Goal: Task Accomplishment & Management: Use online tool/utility

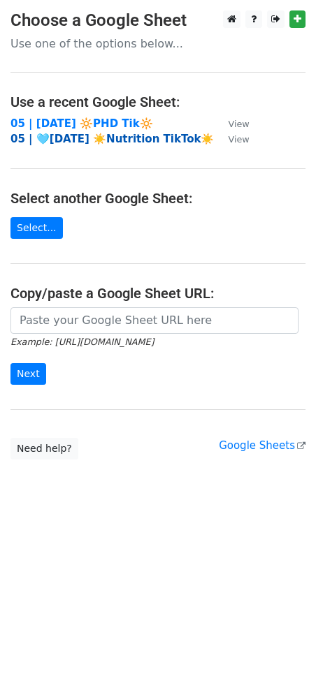
click at [90, 133] on strong "05 | 🩵[DATE] ☀️Nutrition TikTok☀️" at bounding box center [111, 139] width 203 height 13
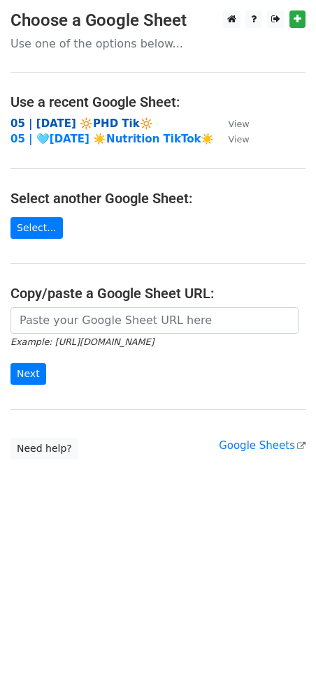
click at [110, 118] on strong "05 | AUG 23 🔆PHD Tik🔆" at bounding box center [81, 123] width 142 height 13
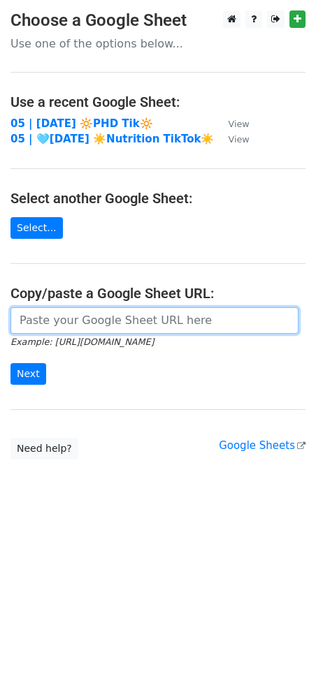
click at [72, 323] on input "url" at bounding box center [154, 320] width 288 height 27
paste input "[URL][DOMAIN_NAME]"
type input "https://docs.google.com/spreadsheets/d/1x_bZbUGM2ZF6ZoxCLY6R8Hsv_VORiQxIlEQP2v2…"
click at [10, 363] on input "Next" at bounding box center [28, 374] width 36 height 22
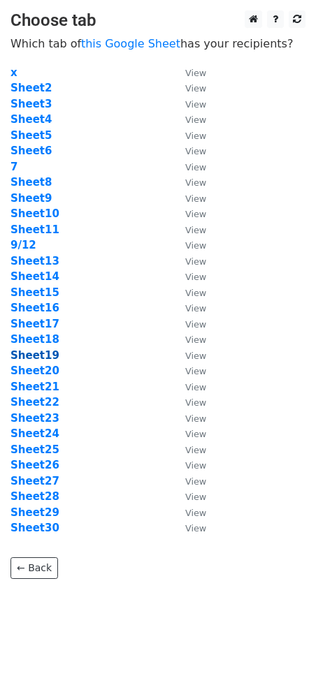
click at [38, 357] on strong "Sheet19" at bounding box center [34, 355] width 49 height 13
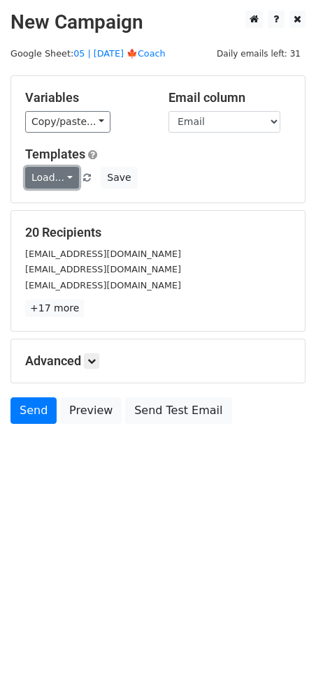
click at [49, 184] on link "Load..." at bounding box center [52, 178] width 54 height 22
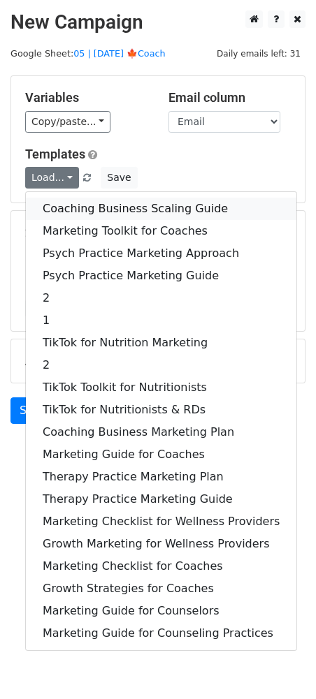
click at [68, 203] on link "Coaching Business Scaling Guide" at bounding box center [161, 209] width 270 height 22
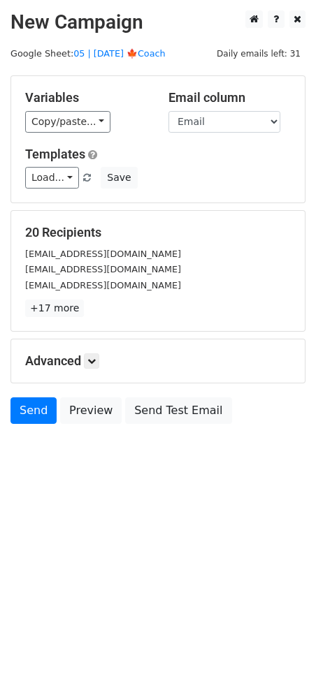
click at [85, 357] on h5 "Advanced" at bounding box center [157, 360] width 265 height 15
click at [96, 360] on icon at bounding box center [91, 361] width 8 height 8
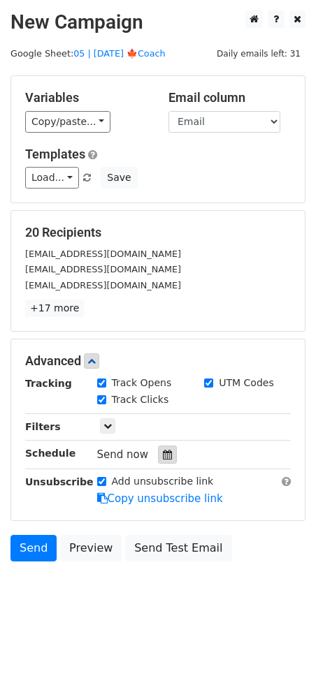
click at [163, 451] on icon at bounding box center [167, 455] width 9 height 10
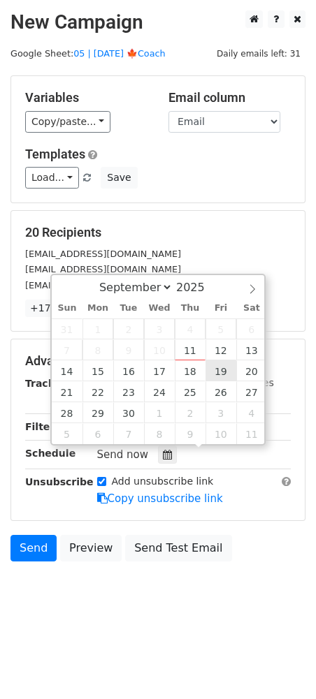
type input "2025-09-19 12:00"
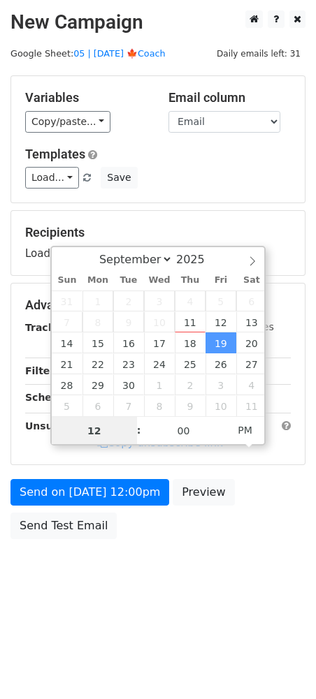
scroll to position [1, 0]
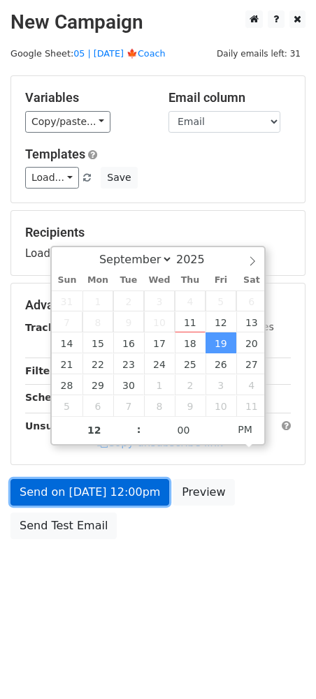
click at [147, 492] on link "Send on Sep 19 at 12:00pm" at bounding box center [89, 492] width 159 height 27
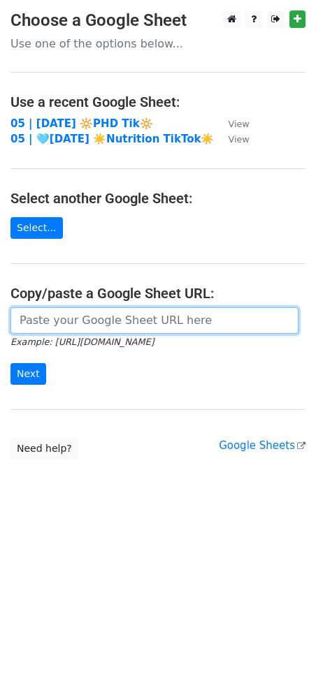
click at [94, 320] on input "url" at bounding box center [154, 320] width 288 height 27
paste input "[URL][DOMAIN_NAME]"
type input "[URL][DOMAIN_NAME]"
click at [10, 363] on input "Next" at bounding box center [28, 374] width 36 height 22
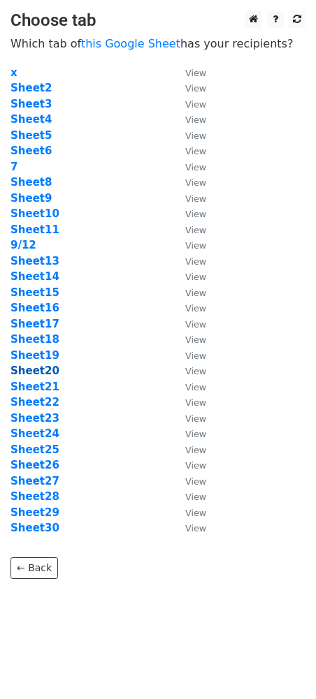
click at [37, 365] on strong "Sheet20" at bounding box center [34, 371] width 49 height 13
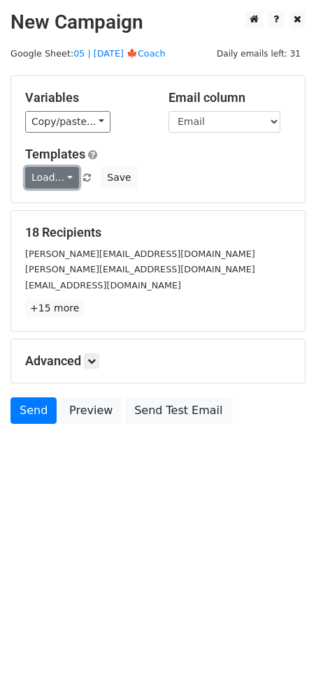
click at [50, 175] on link "Load..." at bounding box center [52, 178] width 54 height 22
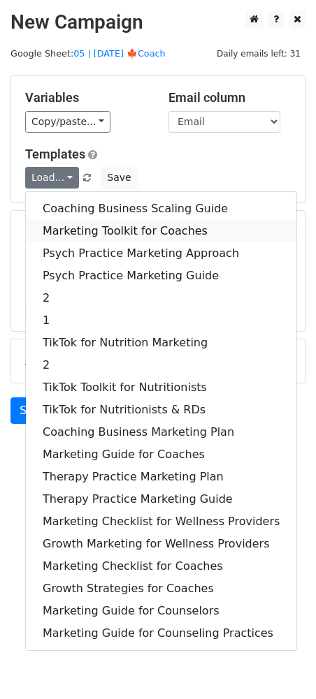
click at [65, 235] on link "Marketing Toolkit for Coaches" at bounding box center [161, 231] width 270 height 22
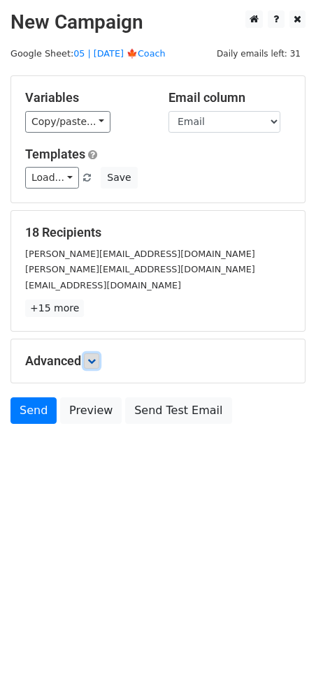
click at [94, 357] on icon at bounding box center [91, 361] width 8 height 8
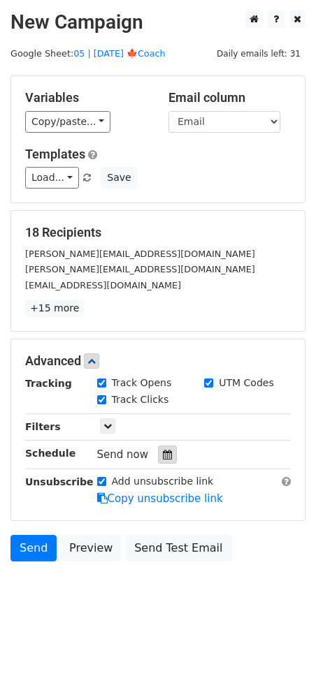
click at [165, 454] on icon at bounding box center [167, 455] width 9 height 10
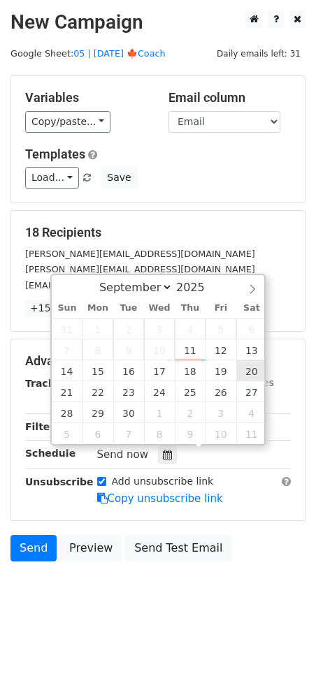
type input "2025-09-20 12:00"
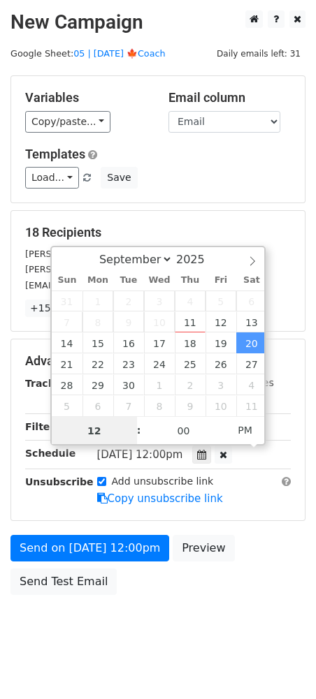
scroll to position [1, 0]
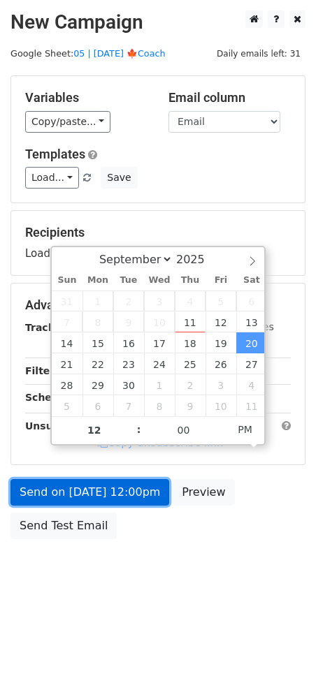
click at [131, 490] on link "Send on Sep 20 at 12:00pm" at bounding box center [89, 492] width 159 height 27
